Goal: Use online tool/utility

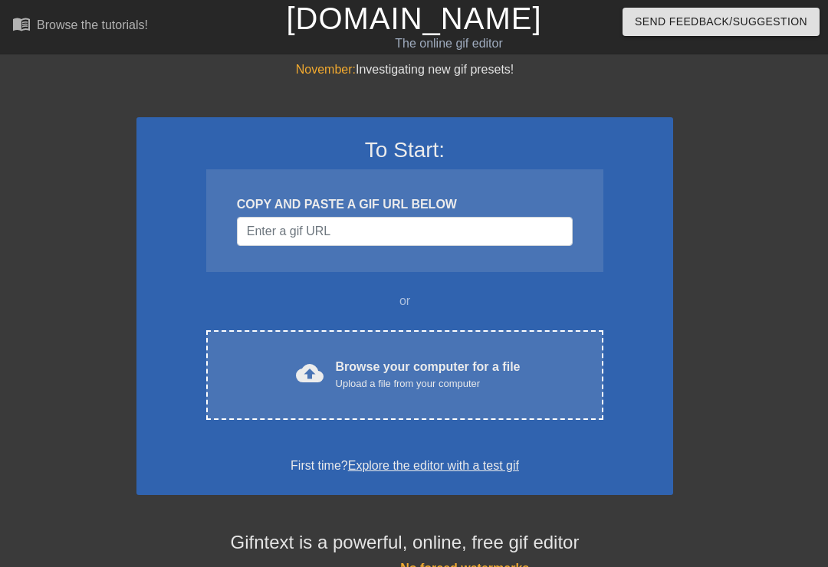
click at [531, 378] on div "cloud_upload Browse your computer for a file Upload a file from your computer" at bounding box center [404, 375] width 333 height 35
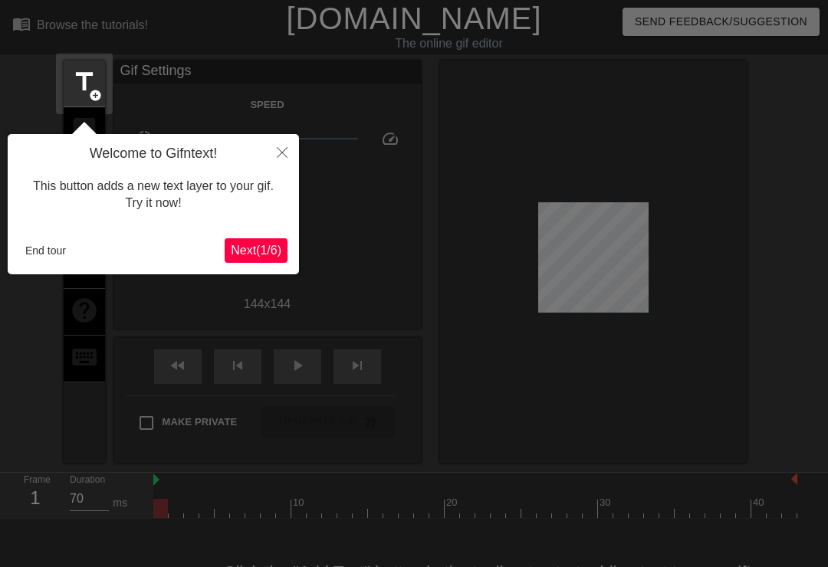
scroll to position [38, 0]
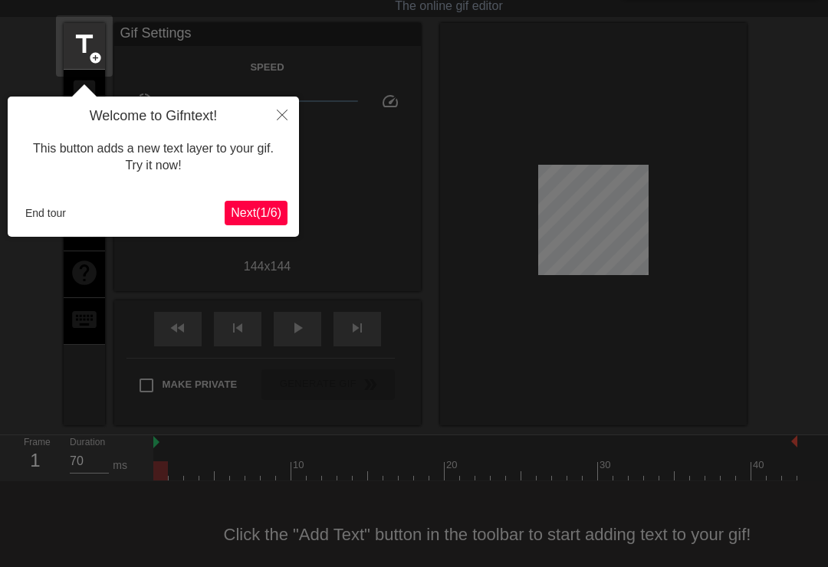
click at [255, 213] on span "Next ( 1 / 6 )" at bounding box center [256, 212] width 51 height 13
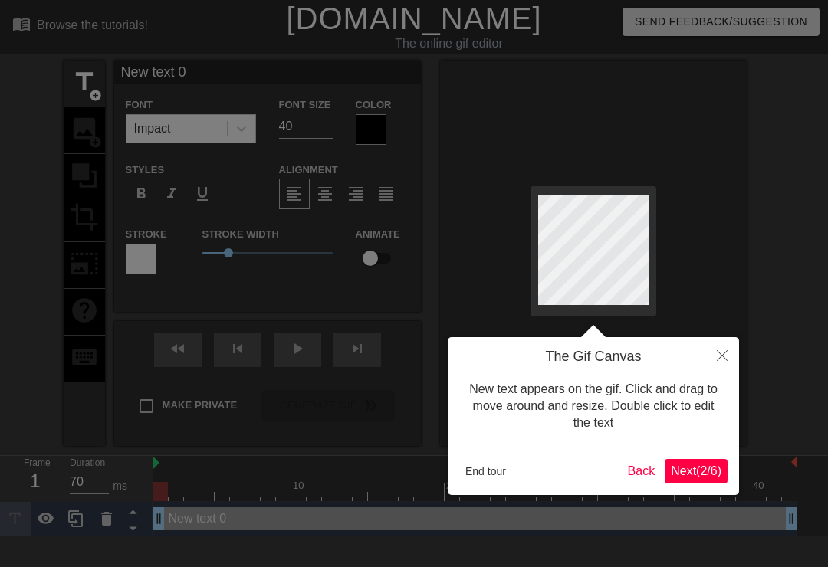
click at [715, 466] on span "Next ( 2 / 6 )" at bounding box center [696, 471] width 51 height 13
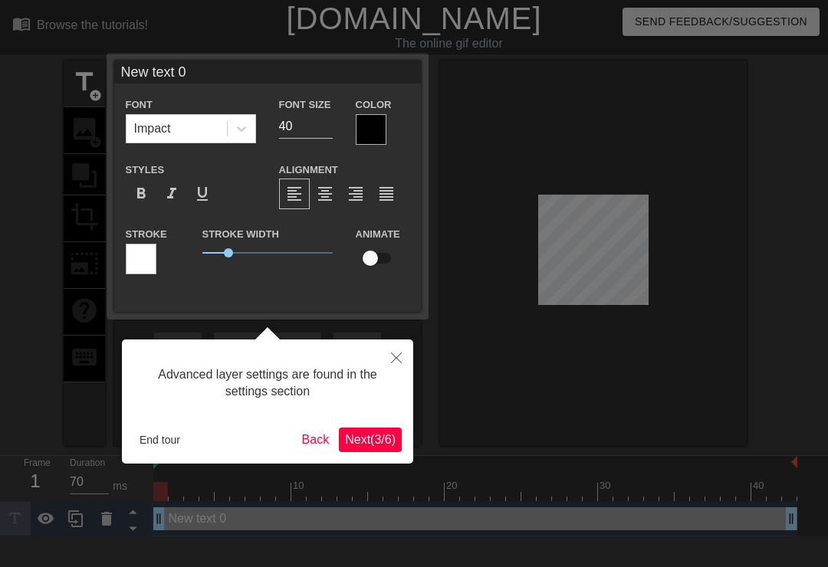
click at [370, 443] on span "Next ( 3 / 6 )" at bounding box center [370, 439] width 51 height 13
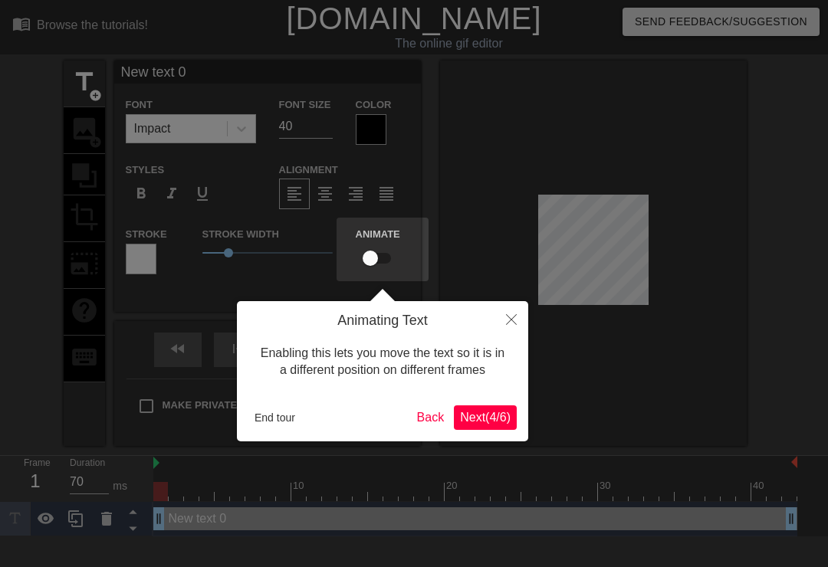
click at [490, 416] on span "Next ( 4 / 6 )" at bounding box center [485, 417] width 51 height 13
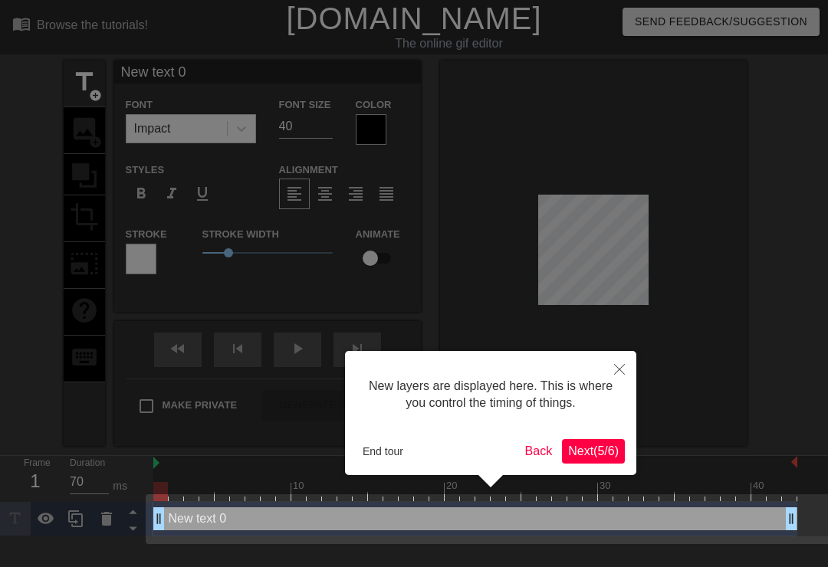
click at [553, 390] on div "New layers are displayed here. This is where you control the timing of things." at bounding box center [491, 395] width 268 height 65
click at [597, 452] on span "Next ( 5 / 6 )" at bounding box center [593, 451] width 51 height 13
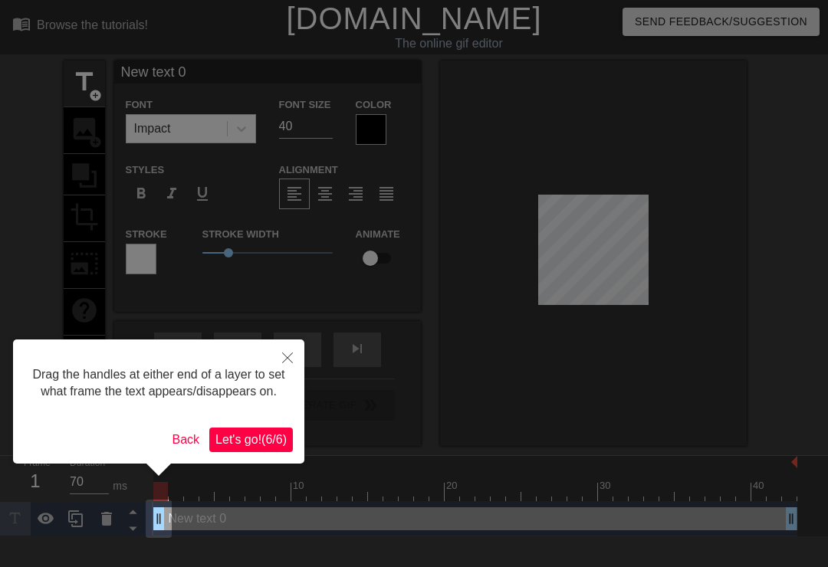
click at [278, 446] on span "Let's go! ( 6 / 6 )" at bounding box center [250, 439] width 71 height 13
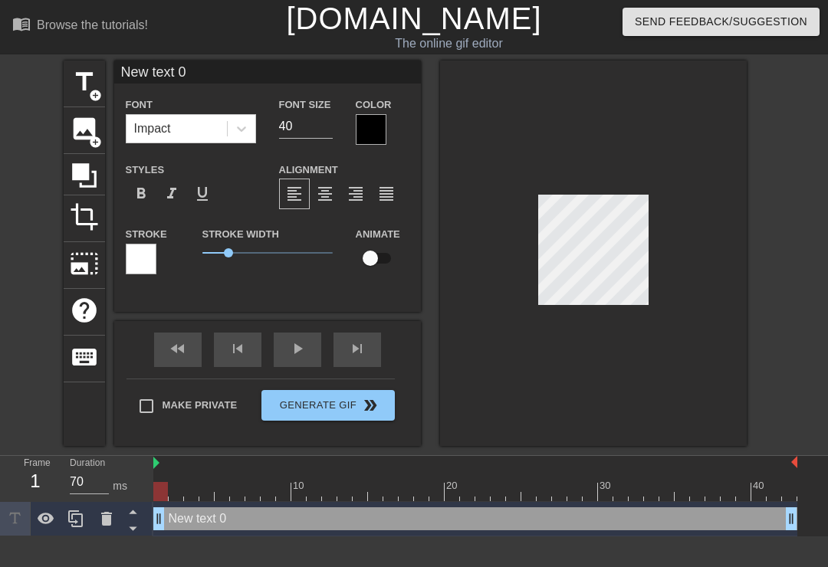
click at [370, 126] on div at bounding box center [371, 129] width 31 height 31
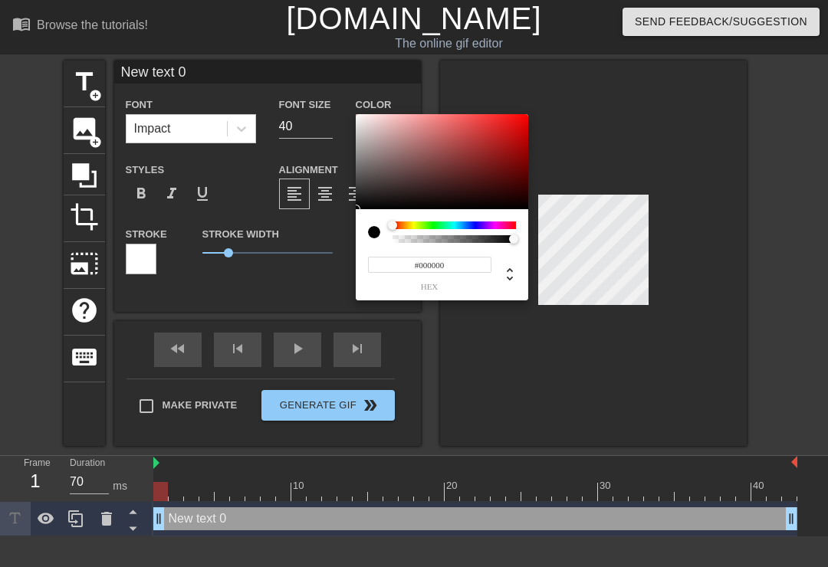
click at [373, 238] on div at bounding box center [380, 232] width 25 height 21
type input "0"
type input "1"
click at [393, 228] on div at bounding box center [393, 225] width 9 height 9
type input "175"
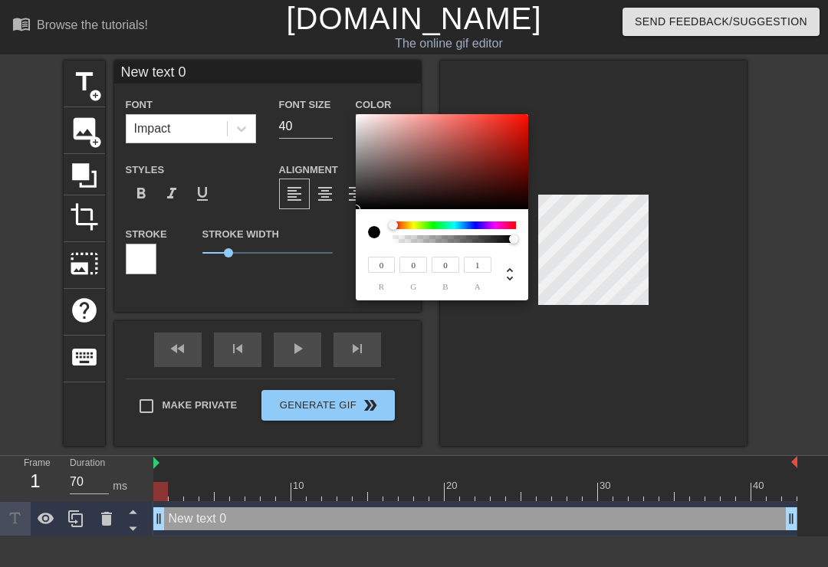
type input "122"
type input "118"
type input "201"
type input "149"
type input "145"
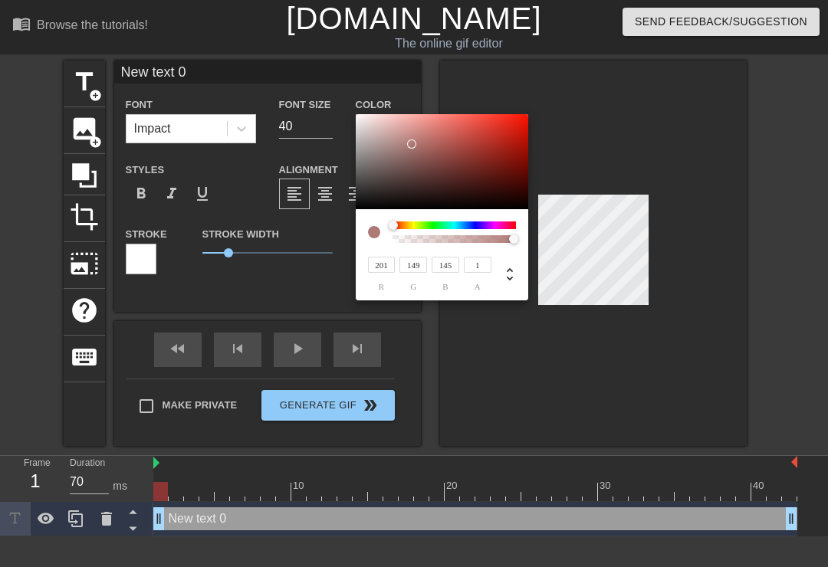
type input "212"
type input "163"
type input "160"
type input "222"
type input "182"
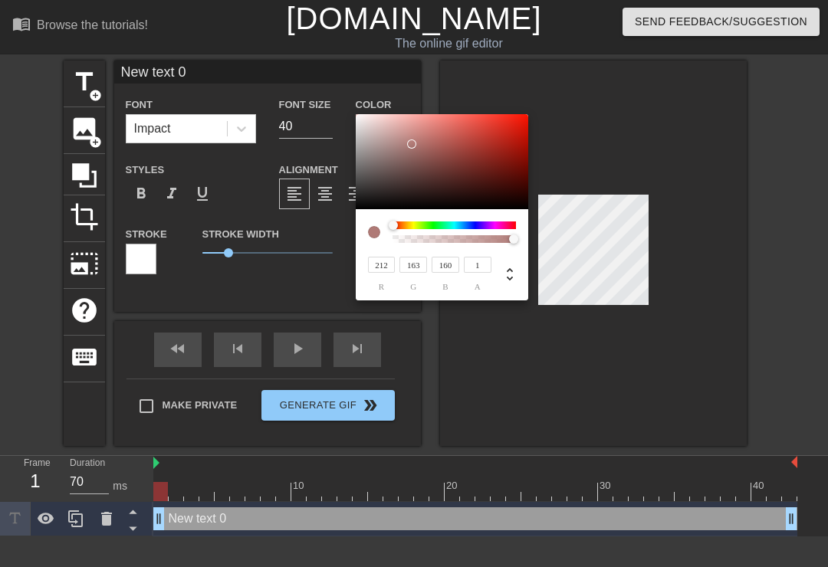
type input "179"
type input "228"
type input "193"
type input "190"
type input "236"
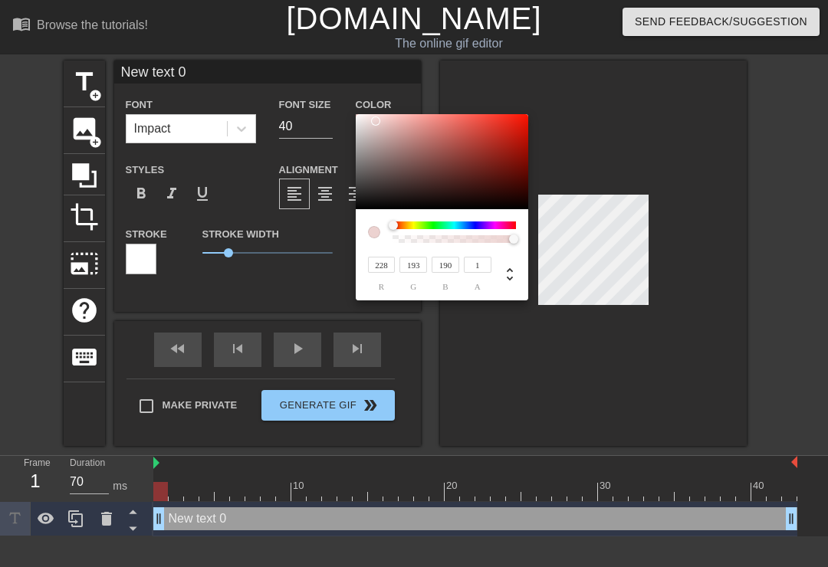
type input "210"
type input "208"
type input "245"
type input "225"
type input "223"
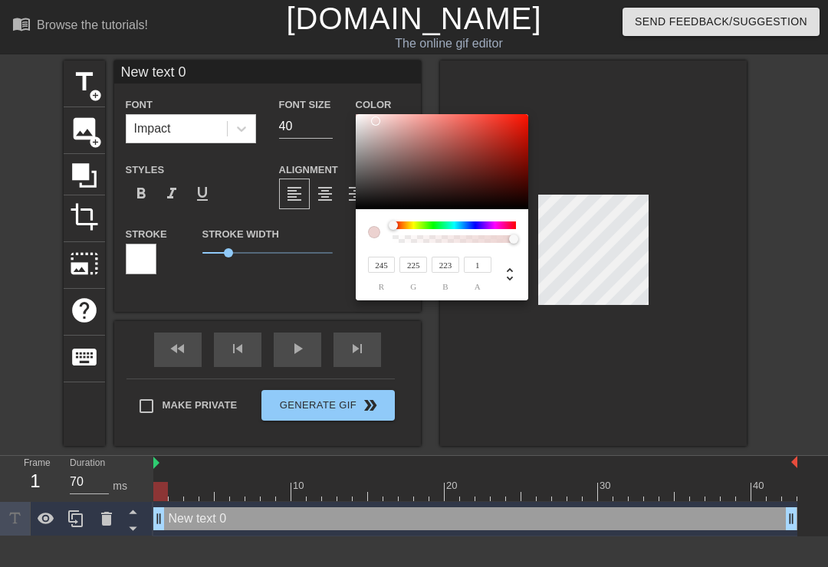
type input "255"
type input "246"
type input "245"
type input "255"
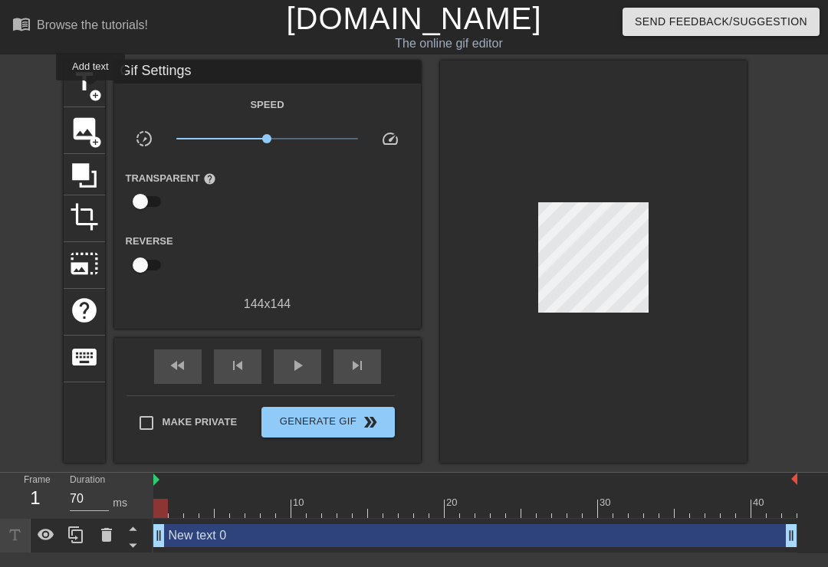
click at [91, 91] on span "add_circle" at bounding box center [95, 95] width 13 height 13
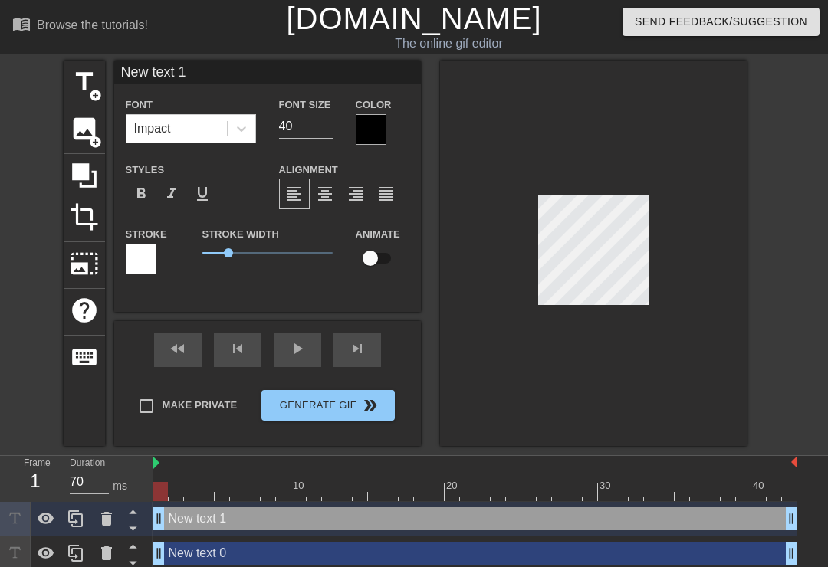
scroll to position [0, 3]
click at [681, 187] on div at bounding box center [593, 254] width 307 height 386
click at [256, 518] on div "New text 1 drag_handle drag_handle" at bounding box center [475, 519] width 644 height 23
click at [756, 518] on div "New text 1 drag_handle drag_handle" at bounding box center [475, 519] width 644 height 23
click at [107, 523] on icon at bounding box center [106, 519] width 11 height 14
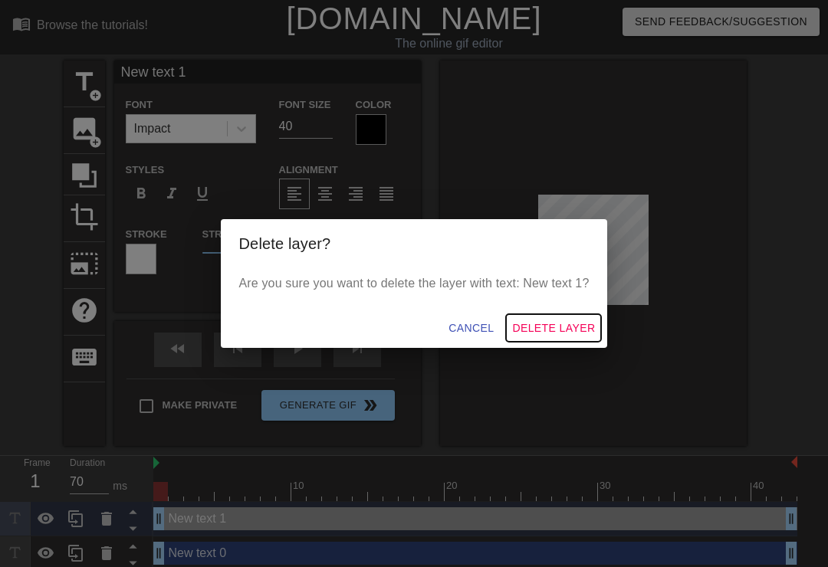
click at [578, 330] on span "Delete Layer" at bounding box center [553, 328] width 83 height 19
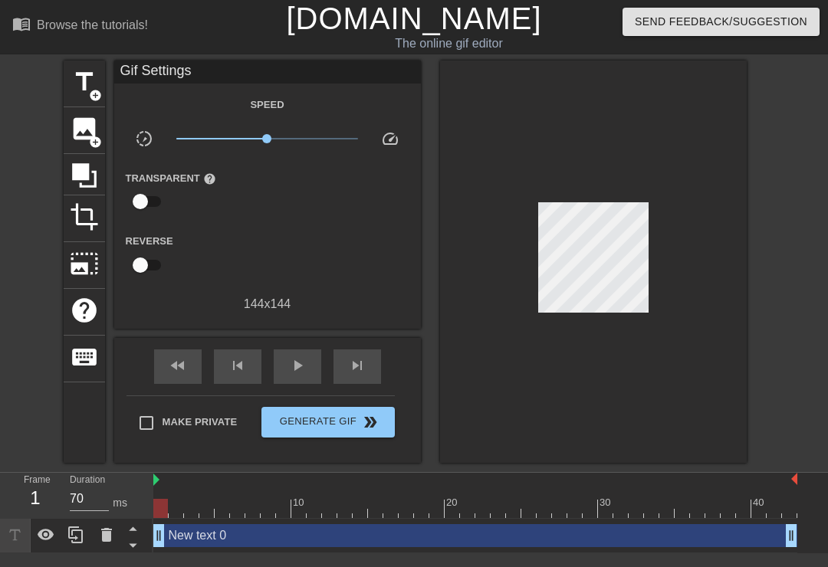
click at [351, 537] on div "New text 0 drag_handle drag_handle" at bounding box center [475, 535] width 644 height 23
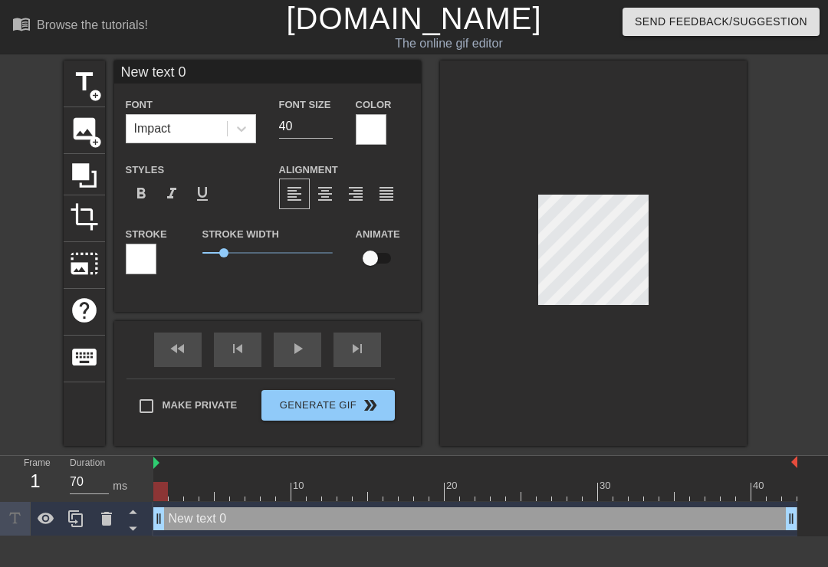
scroll to position [0, 6]
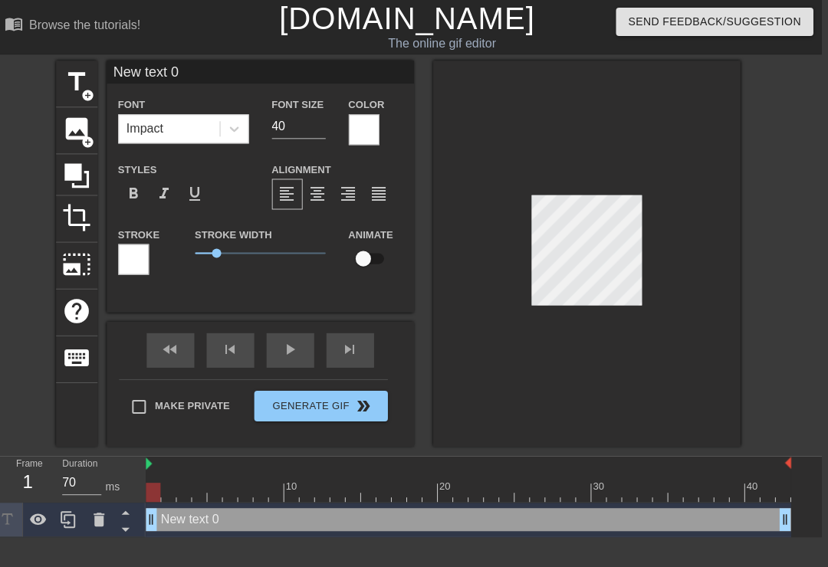
click at [273, 129] on input "40" at bounding box center [300, 126] width 54 height 25
click at [296, 132] on input "40" at bounding box center [300, 126] width 54 height 25
type input "4"
type input "3"
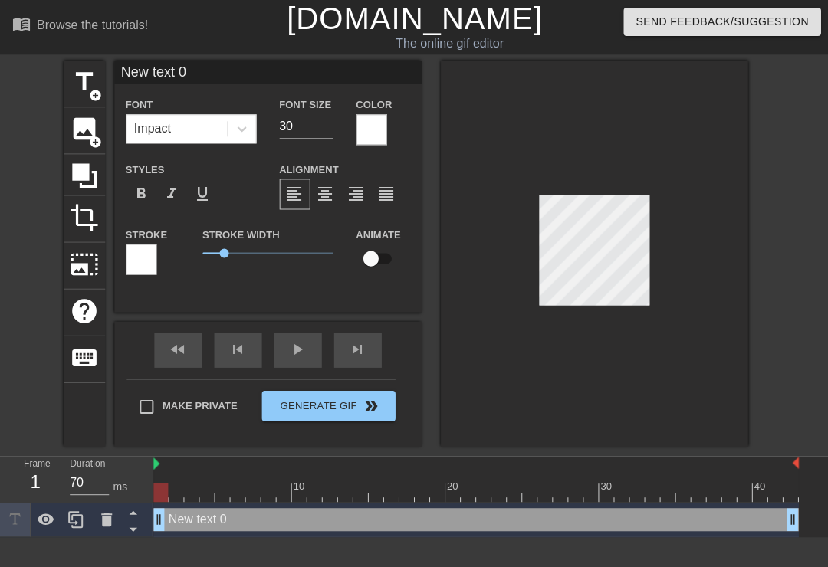
type input "30"
click at [146, 190] on span "format_bold" at bounding box center [141, 194] width 18 height 18
click at [149, 199] on span "format_bold" at bounding box center [141, 194] width 18 height 18
click at [139, 192] on span "format_bold" at bounding box center [141, 194] width 18 height 18
click at [131, 180] on div "format_bold" at bounding box center [141, 194] width 31 height 31
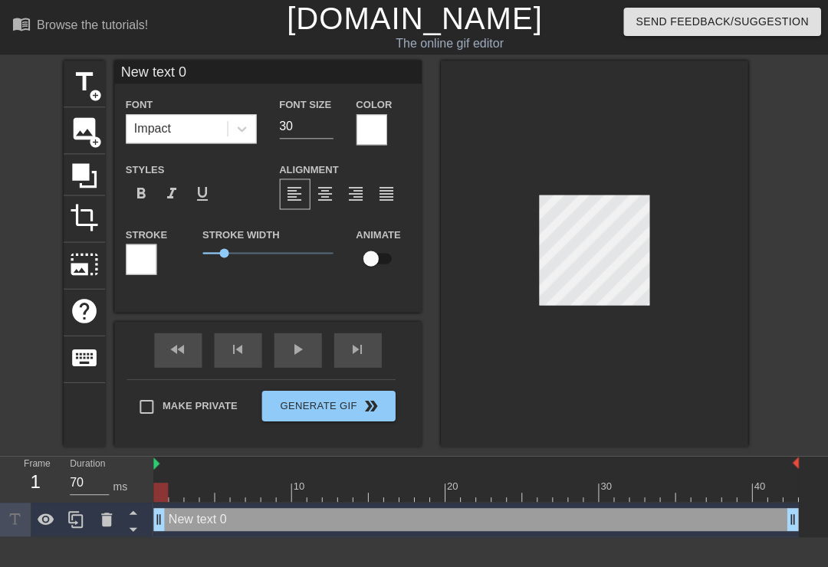
click at [311, 288] on div "Stroke Width 0.85" at bounding box center [267, 257] width 153 height 64
click at [193, 71] on input "New text 0" at bounding box center [267, 72] width 307 height 23
type input "N"
type input "[GEOGRAPHIC_DATA]"
click at [137, 194] on span "format_bold" at bounding box center [141, 194] width 18 height 18
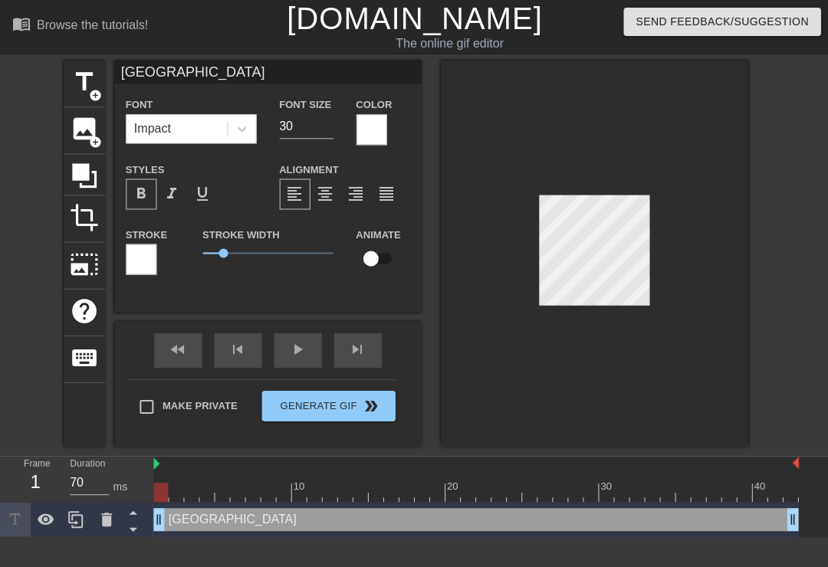
click at [145, 188] on span "format_bold" at bounding box center [141, 194] width 18 height 18
click at [326, 202] on span "format_align_center" at bounding box center [325, 194] width 18 height 18
click at [376, 133] on div at bounding box center [371, 129] width 31 height 31
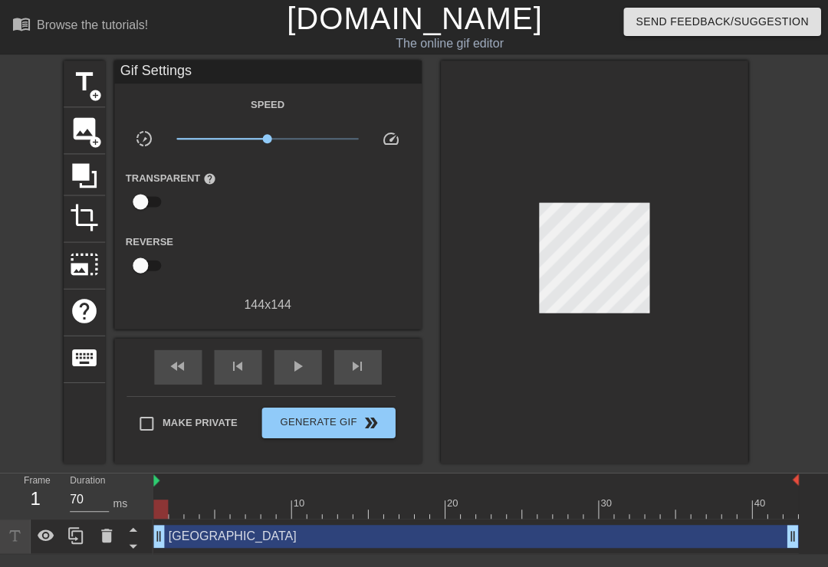
click at [282, 527] on div "Aden drag_handle drag_handle" at bounding box center [475, 535] width 644 height 23
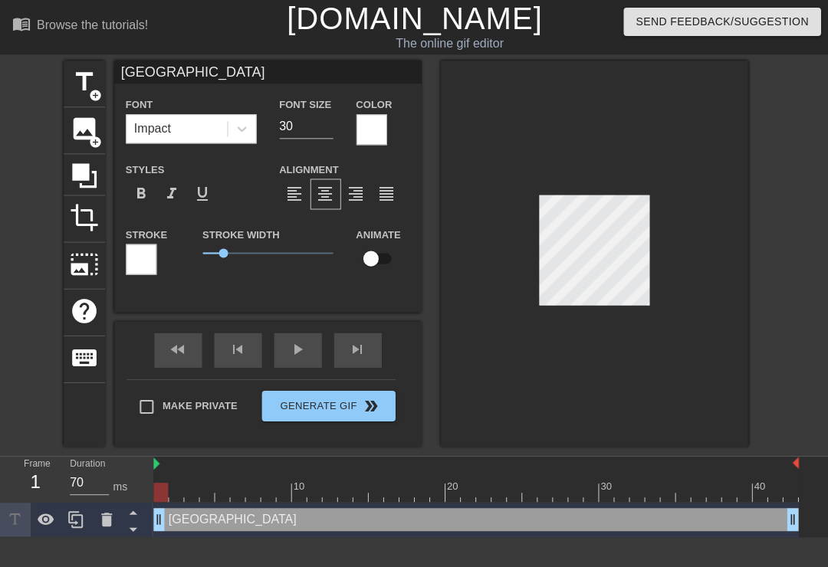
click at [182, 491] on div at bounding box center [475, 491] width 644 height 19
click at [181, 494] on div at bounding box center [475, 491] width 644 height 19
click at [232, 520] on div "Aden drag_handle drag_handle" at bounding box center [475, 519] width 644 height 23
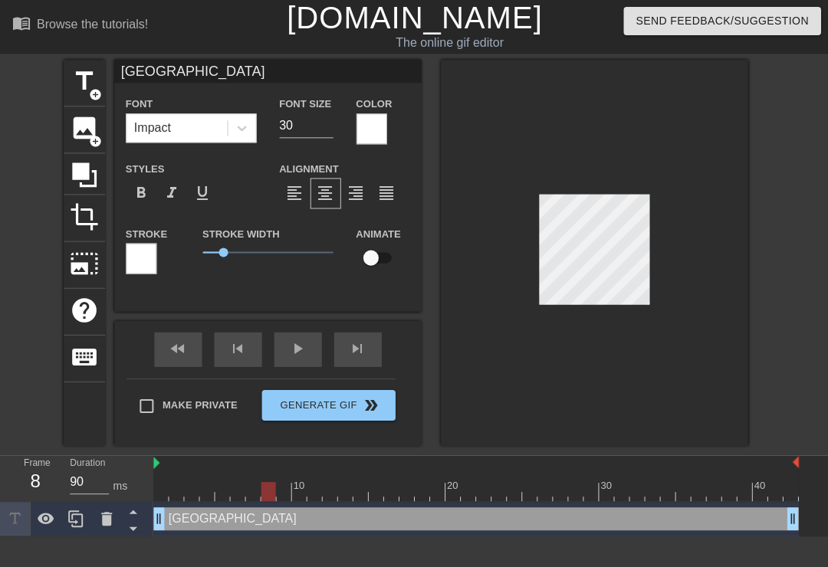
type input "100"
click at [271, 521] on div "Aden drag_handle drag_handle" at bounding box center [475, 519] width 644 height 23
click at [305, 136] on input "30" at bounding box center [306, 126] width 54 height 25
type input "3"
type input "4"
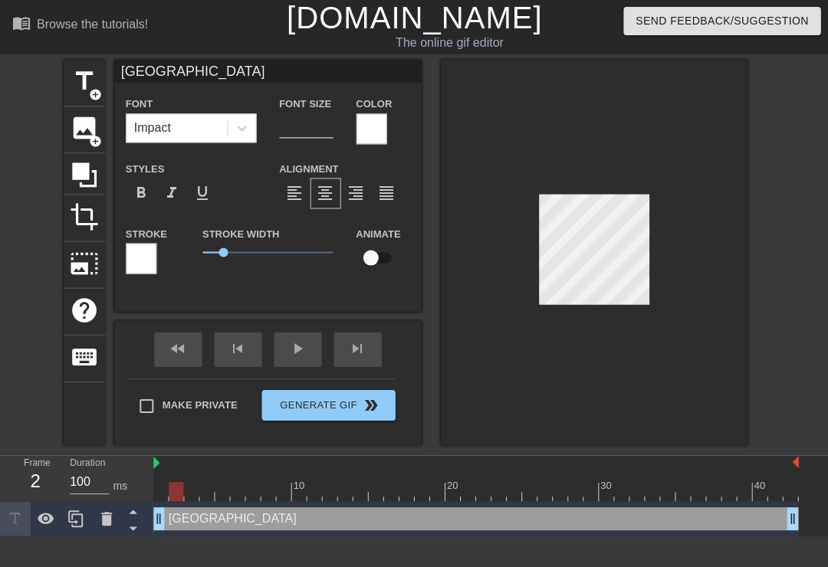
type input "5"
type input "45"
click at [300, 124] on input "45" at bounding box center [306, 126] width 54 height 25
type input "40"
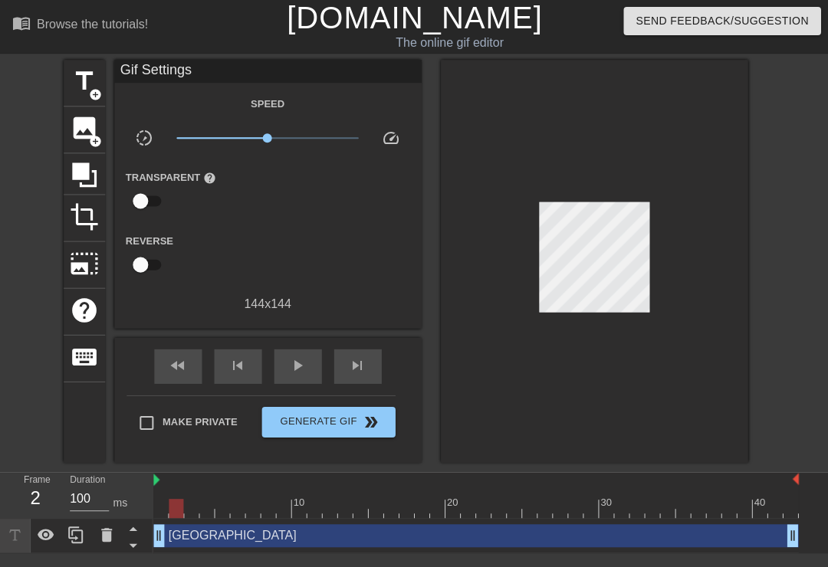
click at [159, 479] on img at bounding box center [156, 480] width 6 height 12
click at [293, 367] on span "play_arrow" at bounding box center [297, 366] width 18 height 18
click at [302, 375] on div "pause" at bounding box center [298, 367] width 48 height 35
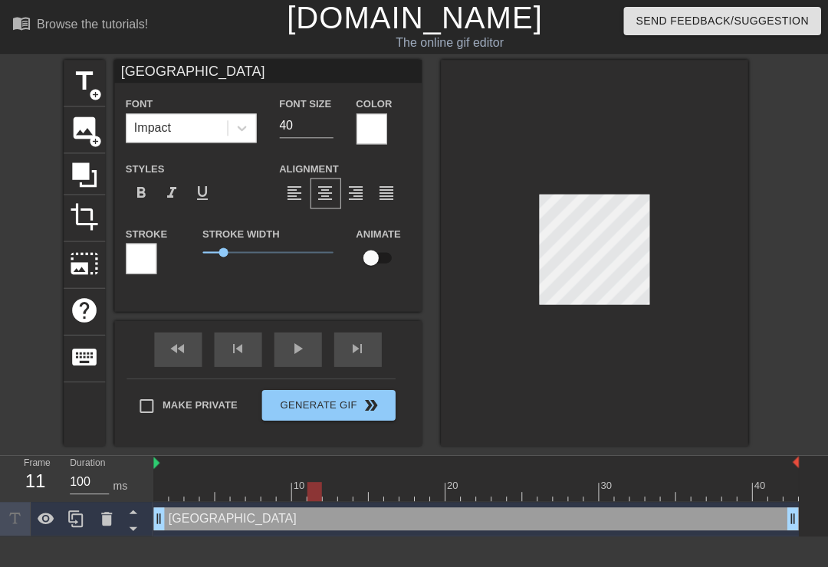
click at [385, 196] on span "format_align_justify" at bounding box center [386, 194] width 18 height 18
click at [324, 200] on span "format_align_center" at bounding box center [325, 194] width 18 height 18
click at [292, 197] on span "format_align_left" at bounding box center [294, 194] width 18 height 18
click at [331, 196] on span "format_align_center" at bounding box center [325, 194] width 18 height 18
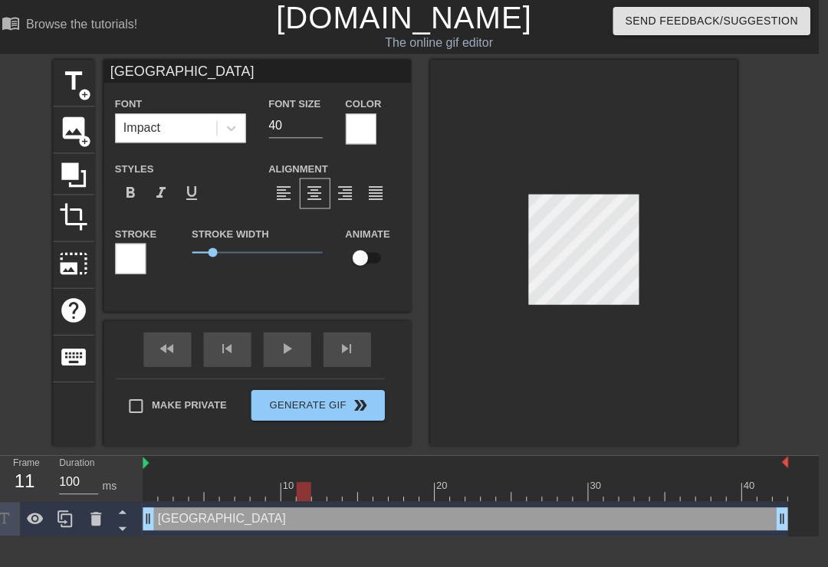
scroll to position [0, 2]
click at [655, 311] on div at bounding box center [582, 254] width 307 height 386
click at [652, 235] on div at bounding box center [582, 254] width 307 height 386
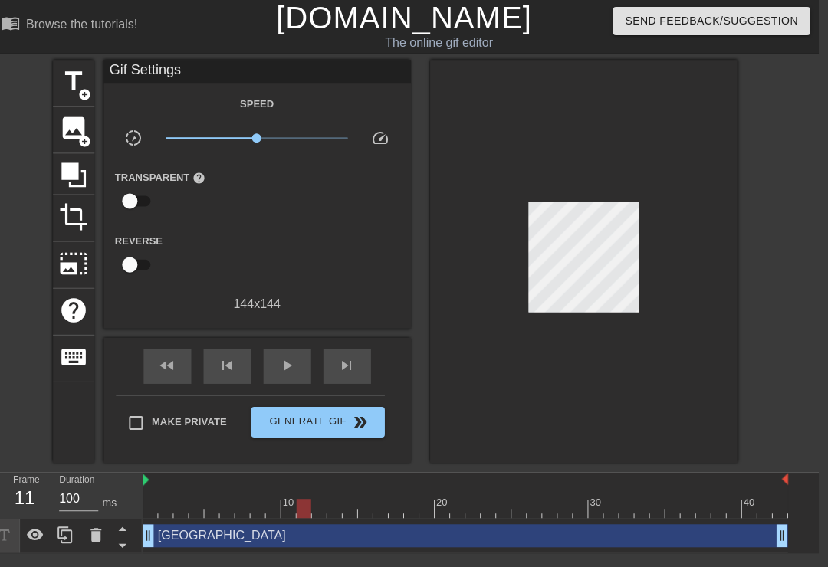
click at [299, 370] on div "play_arrow" at bounding box center [287, 367] width 48 height 35
type input "100"
click at [297, 372] on div "pause" at bounding box center [287, 367] width 48 height 35
click at [356, 528] on div "Aden drag_handle drag_handle" at bounding box center [465, 535] width 644 height 23
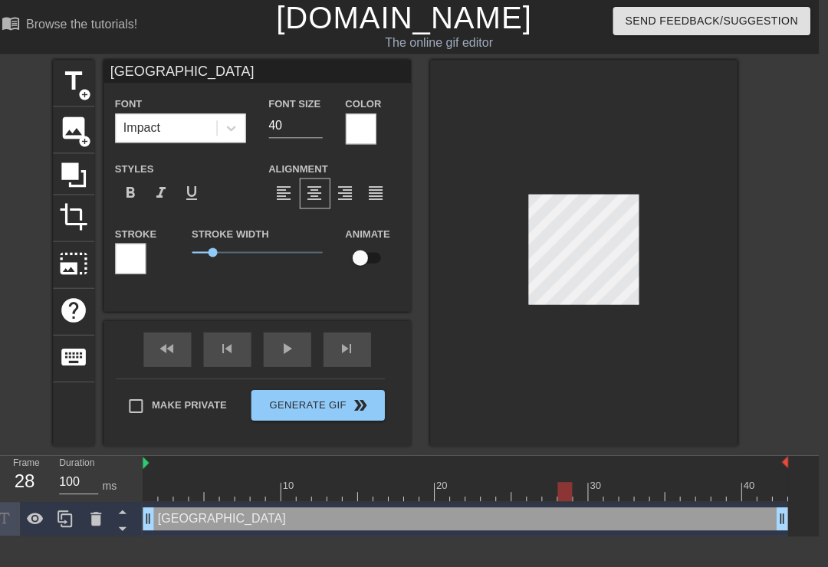
click at [140, 265] on div at bounding box center [130, 259] width 31 height 31
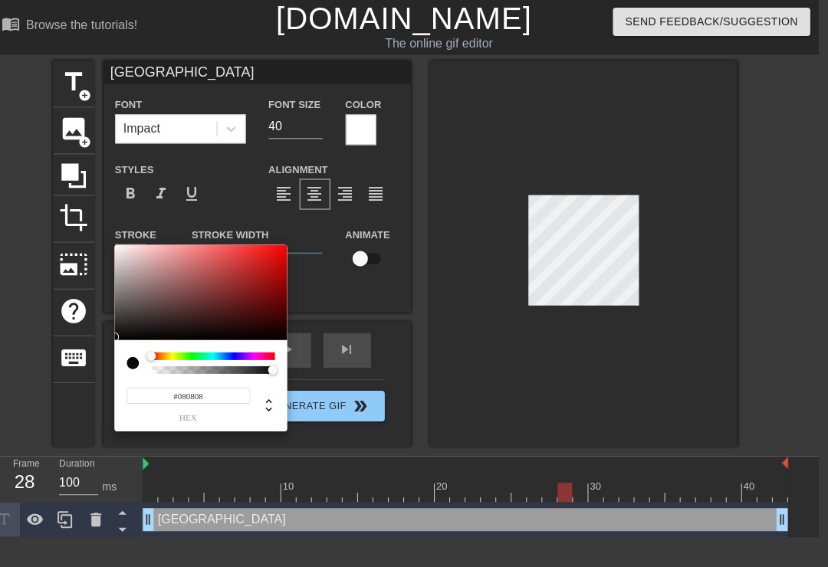
type input "#060606"
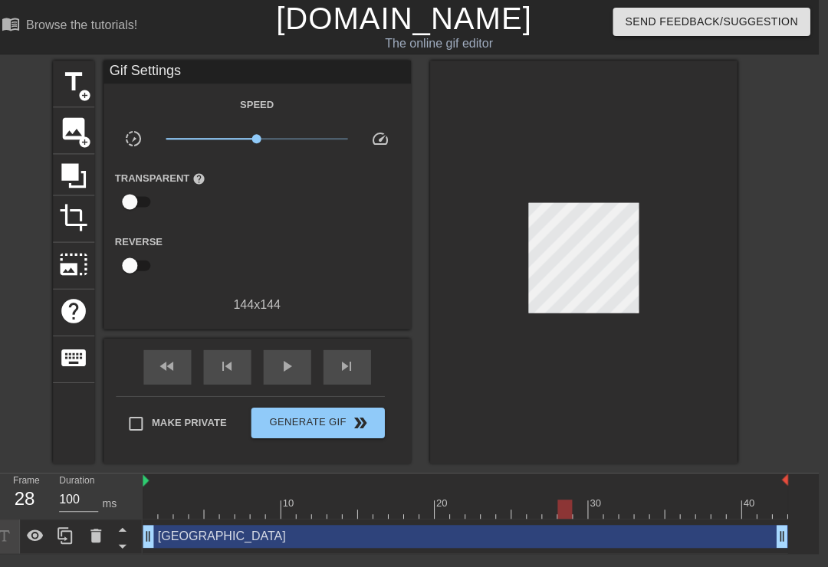
click at [306, 541] on div "Aden drag_handle drag_handle" at bounding box center [465, 535] width 644 height 23
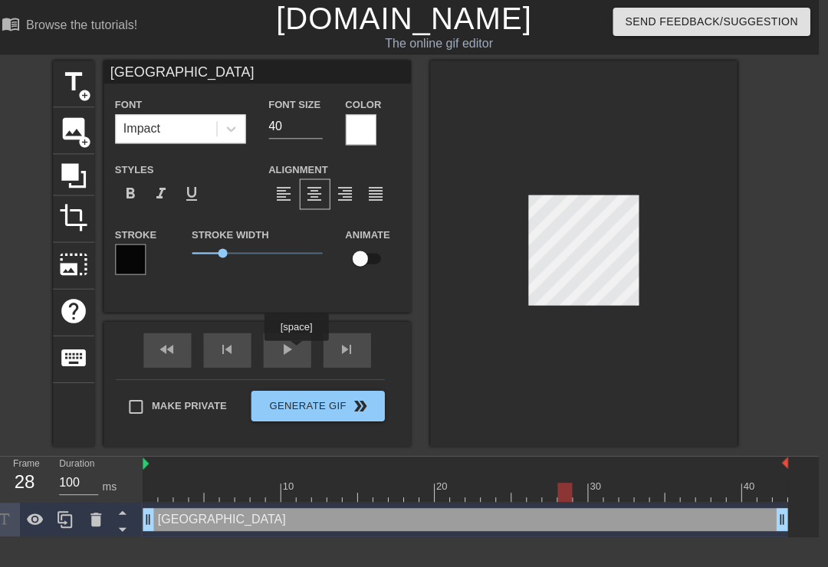
click at [297, 351] on div "play_arrow" at bounding box center [287, 350] width 48 height 35
click at [659, 312] on div at bounding box center [582, 254] width 307 height 386
click at [130, 198] on span "format_bold" at bounding box center [130, 194] width 18 height 18
click at [589, 335] on div at bounding box center [582, 254] width 307 height 386
click at [610, 340] on div at bounding box center [582, 254] width 307 height 386
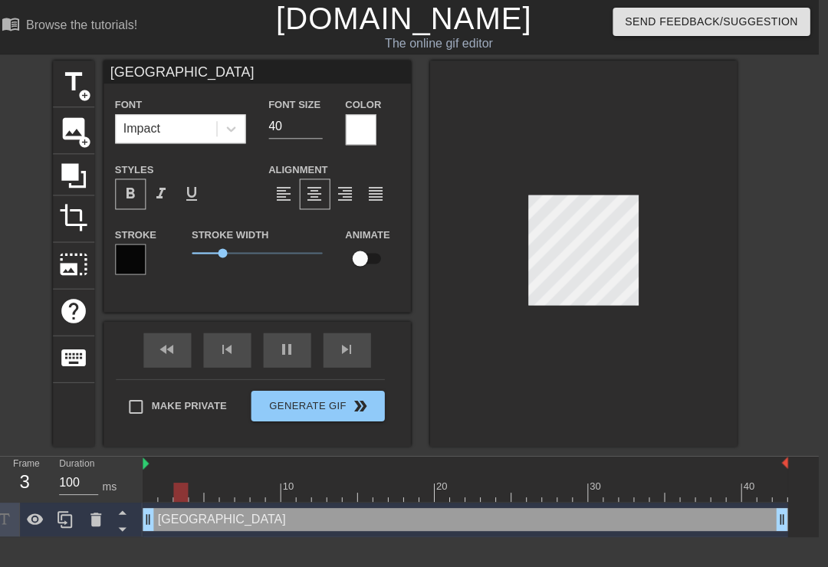
scroll to position [0, 1]
click at [648, 212] on div at bounding box center [582, 254] width 307 height 386
type input "100"
click at [210, 63] on input "[GEOGRAPHIC_DATA]" at bounding box center [257, 72] width 307 height 23
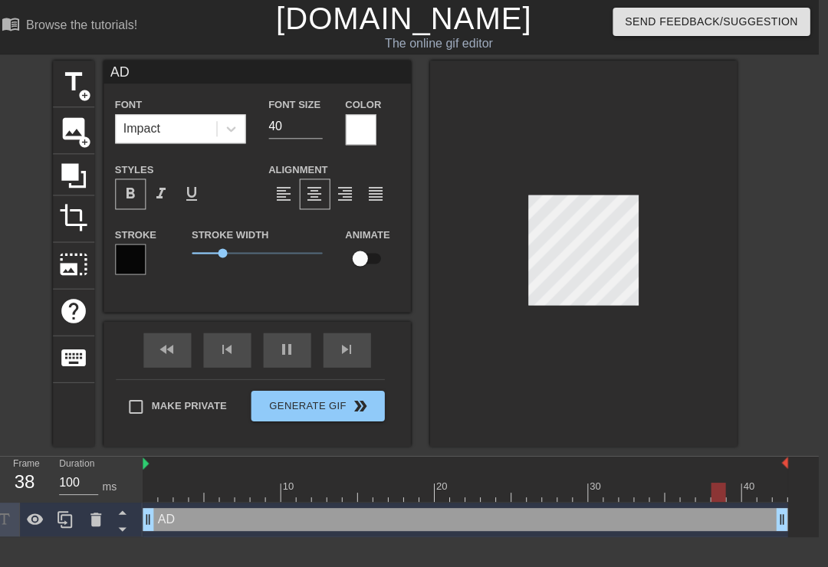
type input "ADE"
type input "70"
type input "ADEN"
click at [631, 346] on div at bounding box center [582, 254] width 307 height 386
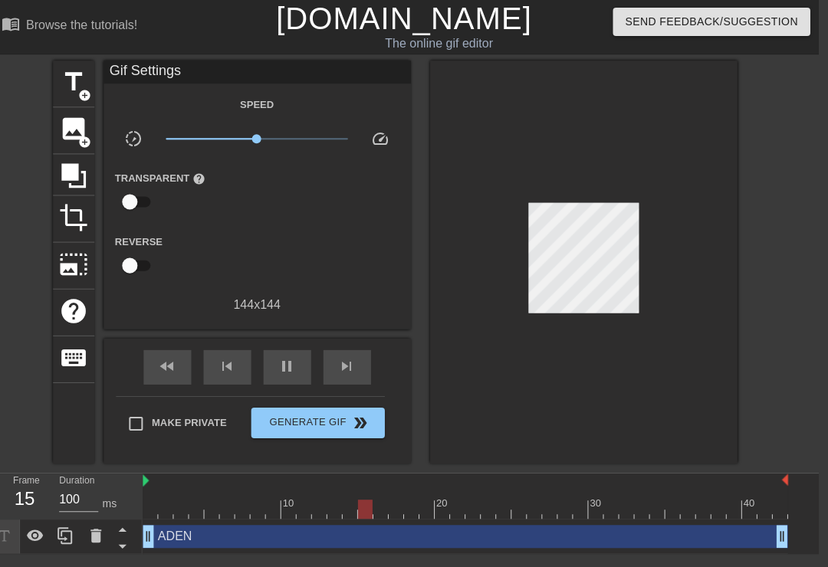
click at [241, 533] on div "ADEN drag_handle drag_handle" at bounding box center [465, 535] width 644 height 23
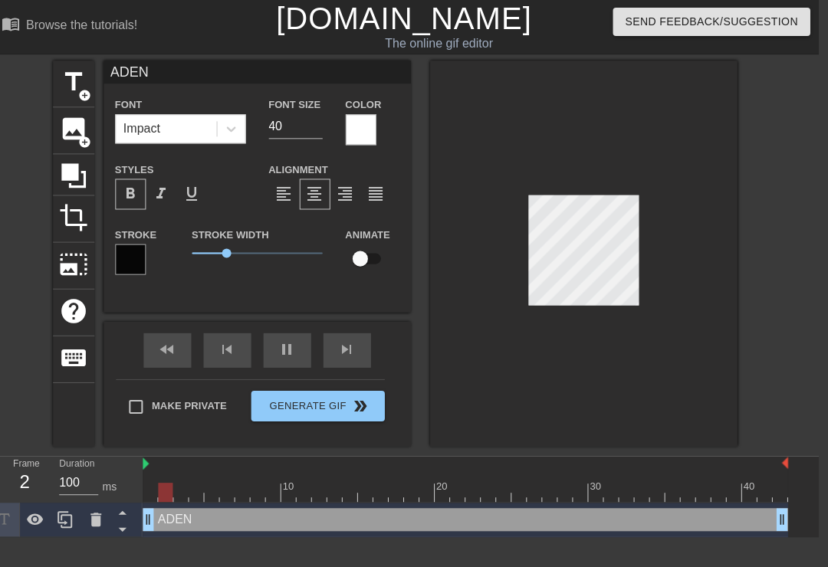
click at [662, 183] on div at bounding box center [582, 254] width 307 height 386
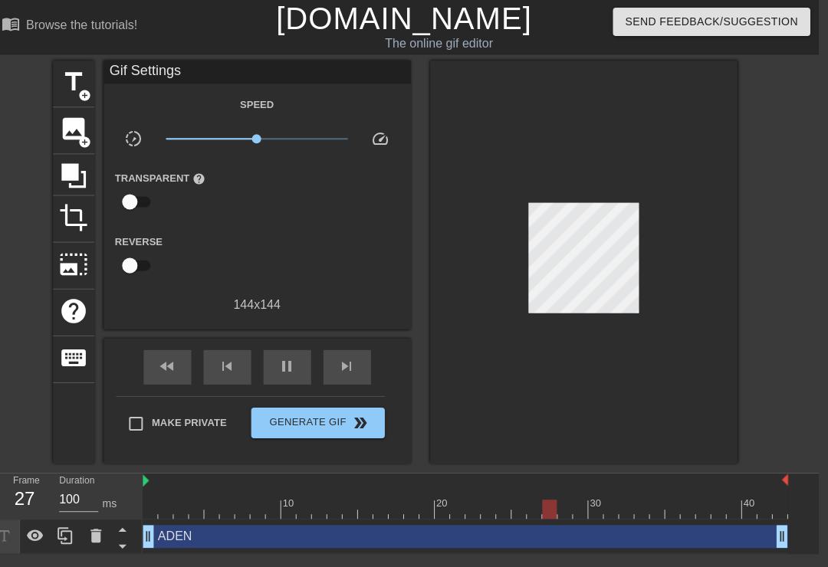
click at [486, 533] on div "ADEN drag_handle drag_handle" at bounding box center [465, 535] width 644 height 23
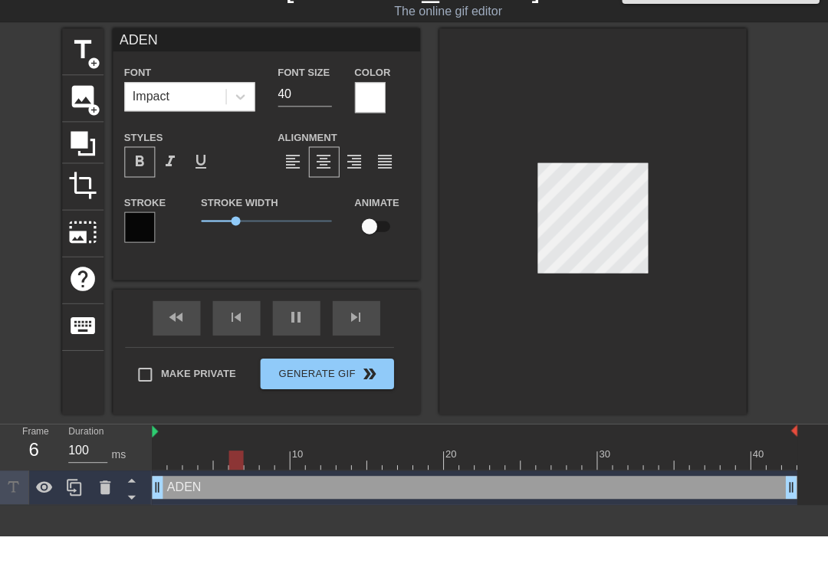
scroll to position [0, 0]
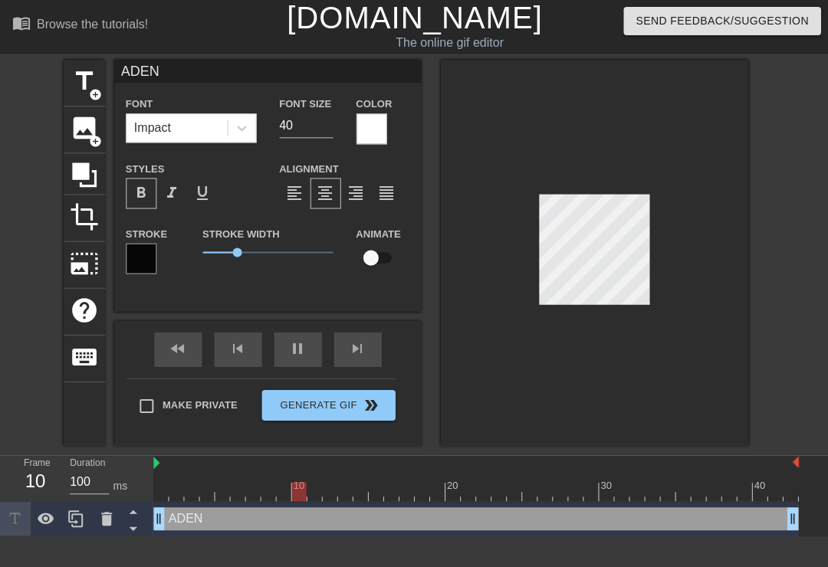
click at [663, 290] on div at bounding box center [593, 254] width 307 height 386
click at [660, 294] on div at bounding box center [593, 254] width 307 height 386
click at [671, 317] on div at bounding box center [593, 254] width 307 height 386
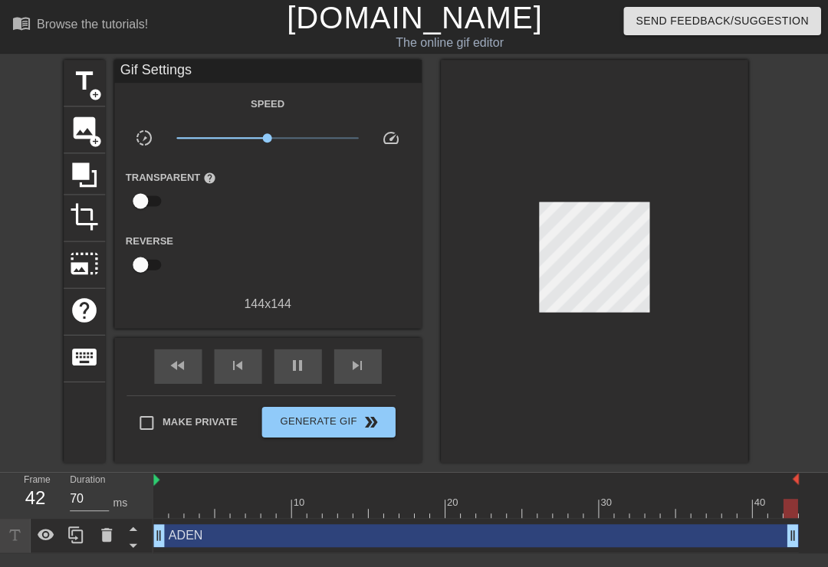
type input "100"
click at [365, 422] on span "double_arrow" at bounding box center [370, 422] width 18 height 18
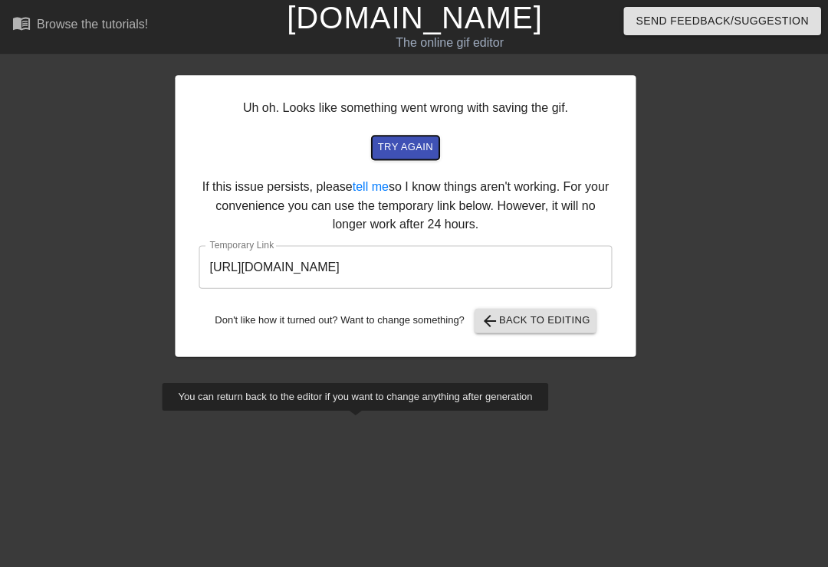
click at [423, 153] on span "try again" at bounding box center [404, 149] width 55 height 18
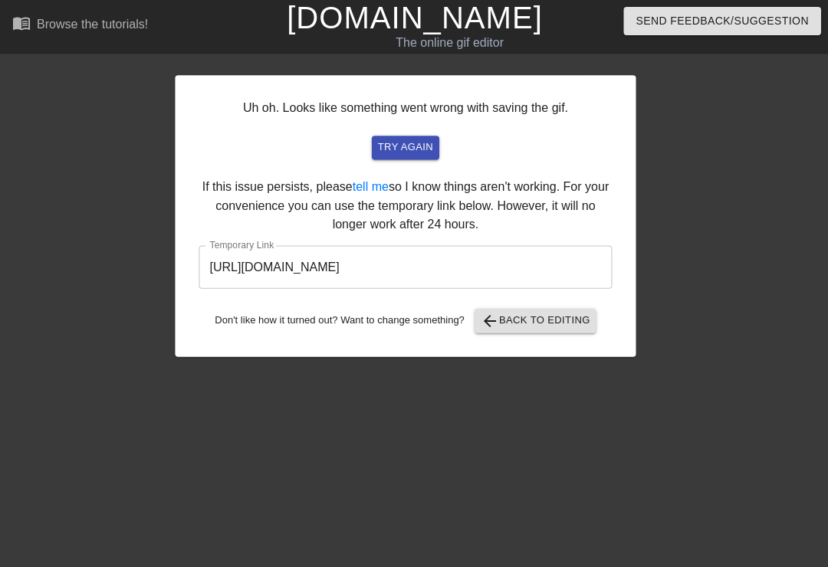
click at [492, 262] on input "[URL][DOMAIN_NAME]" at bounding box center [405, 267] width 412 height 43
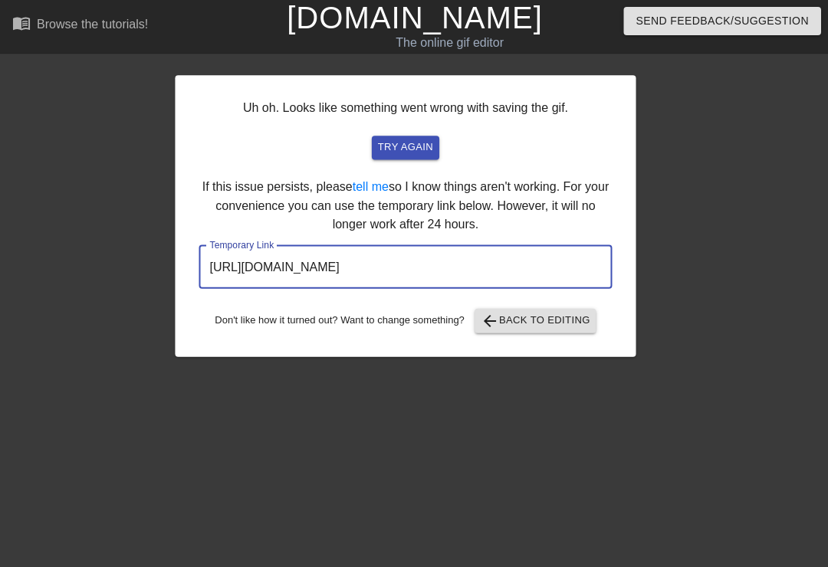
click at [481, 267] on input "[URL][DOMAIN_NAME]" at bounding box center [405, 267] width 412 height 43
click at [470, 262] on input "[URL][DOMAIN_NAME]" at bounding box center [405, 267] width 412 height 43
click at [449, 257] on input "[URL][DOMAIN_NAME]" at bounding box center [405, 267] width 412 height 43
click at [439, 254] on input "[URL][DOMAIN_NAME]" at bounding box center [405, 267] width 412 height 43
click at [438, 266] on input "[URL][DOMAIN_NAME]" at bounding box center [405, 267] width 412 height 43
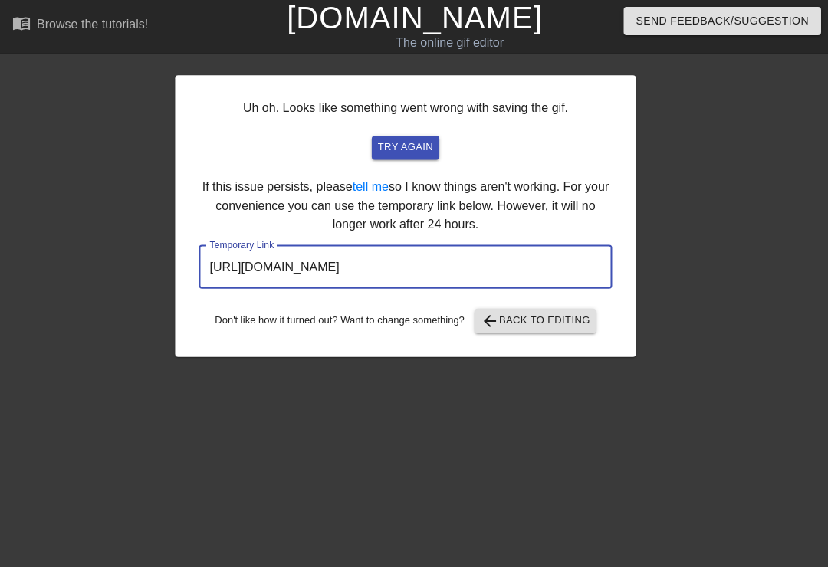
click at [434, 265] on input "[URL][DOMAIN_NAME]" at bounding box center [405, 267] width 412 height 43
click at [432, 274] on input "[URL][DOMAIN_NAME]" at bounding box center [405, 267] width 412 height 43
click at [423, 277] on input "[URL][DOMAIN_NAME]" at bounding box center [405, 267] width 412 height 43
click at [413, 276] on input "[URL][DOMAIN_NAME]" at bounding box center [405, 267] width 412 height 43
click at [403, 277] on input "[URL][DOMAIN_NAME]" at bounding box center [405, 267] width 412 height 43
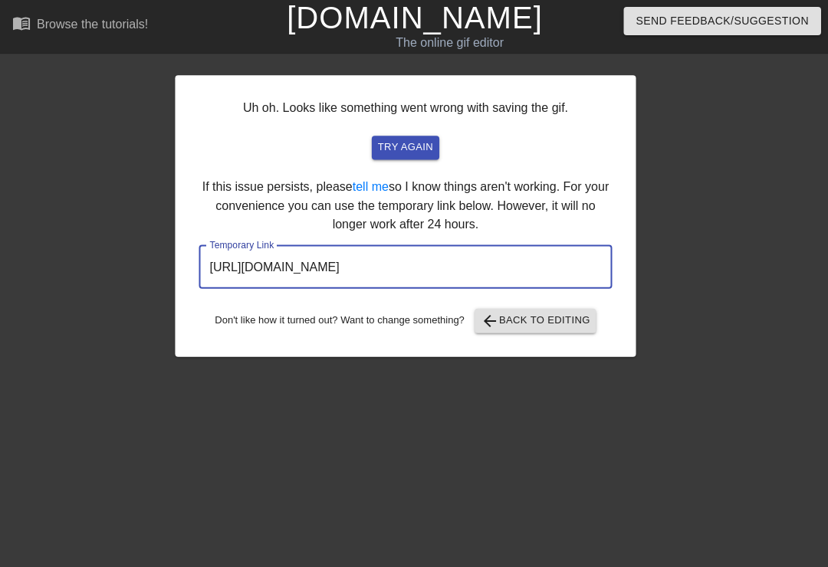
click at [426, 269] on input "[URL][DOMAIN_NAME]" at bounding box center [405, 267] width 412 height 43
click at [417, 265] on input "[URL][DOMAIN_NAME]" at bounding box center [405, 267] width 412 height 43
